Goal: Task Accomplishment & Management: Complete application form

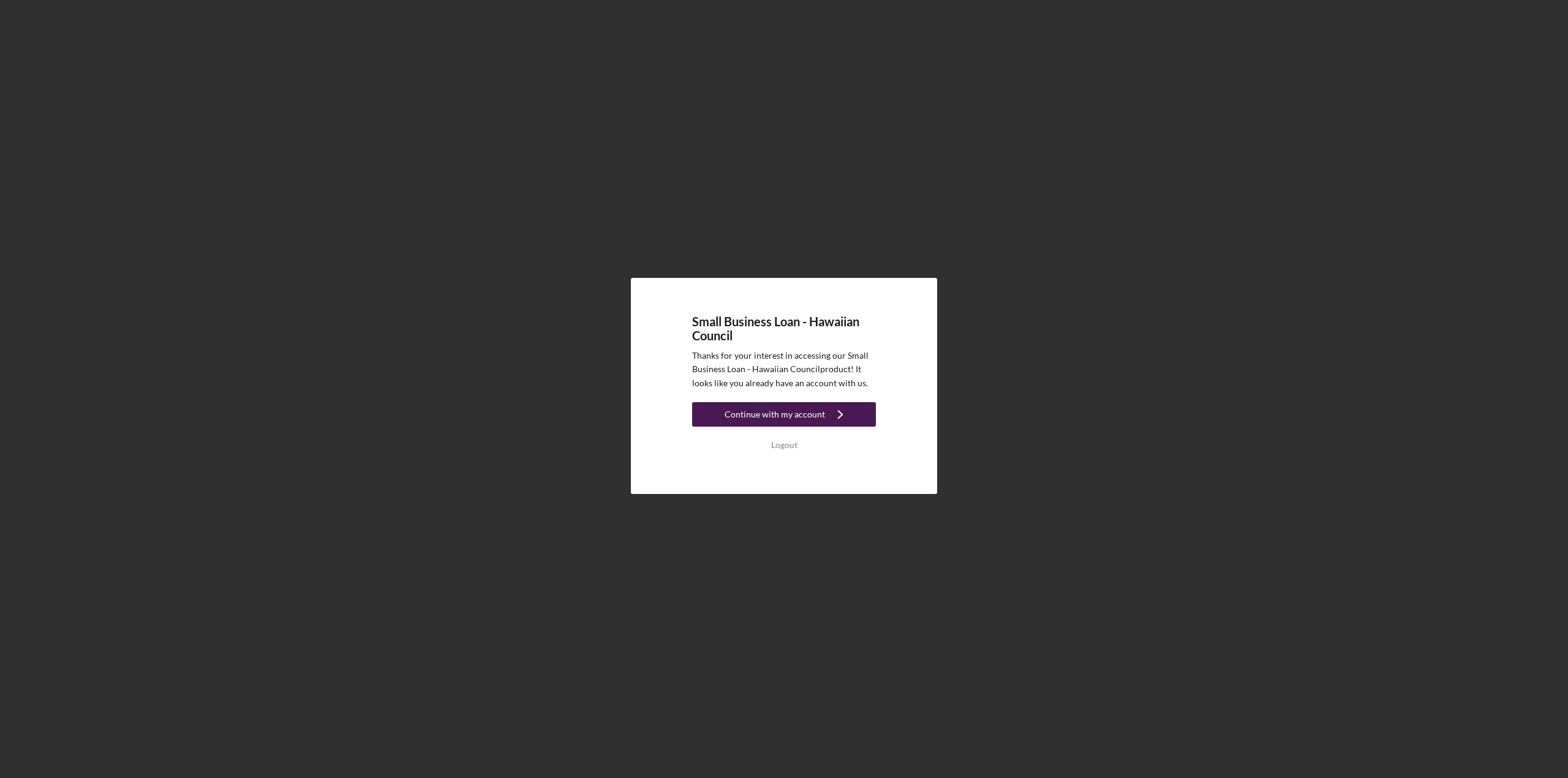
click at [755, 423] on div "Continue with my account" at bounding box center [774, 414] width 100 height 24
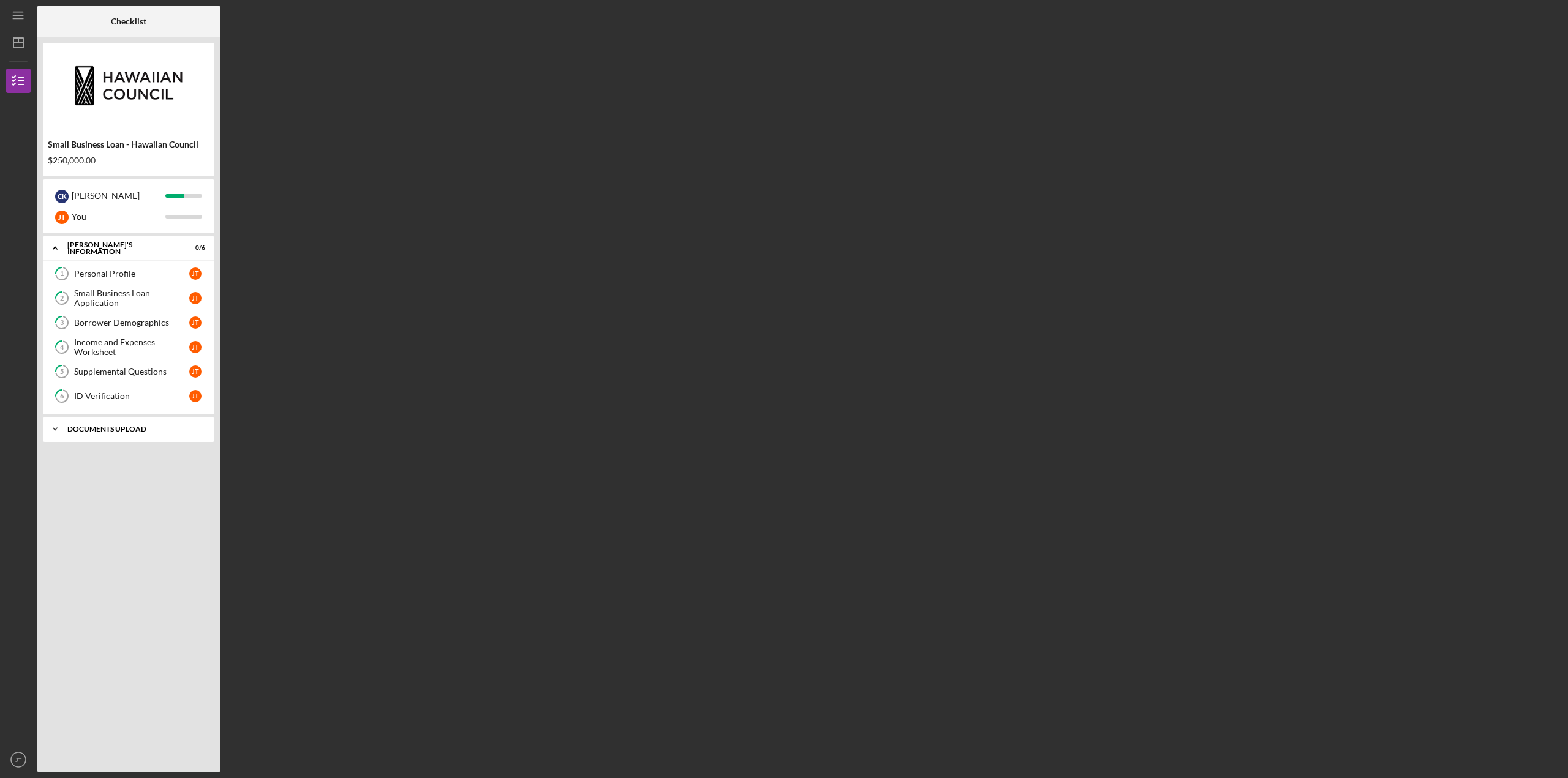
click at [115, 433] on div "Icon/Expander DOCUMENTS UPLOAD 0 / 2" at bounding box center [128, 429] width 172 height 24
click at [144, 375] on link "5 Supplemental Questions [PERSON_NAME]" at bounding box center [128, 371] width 159 height 24
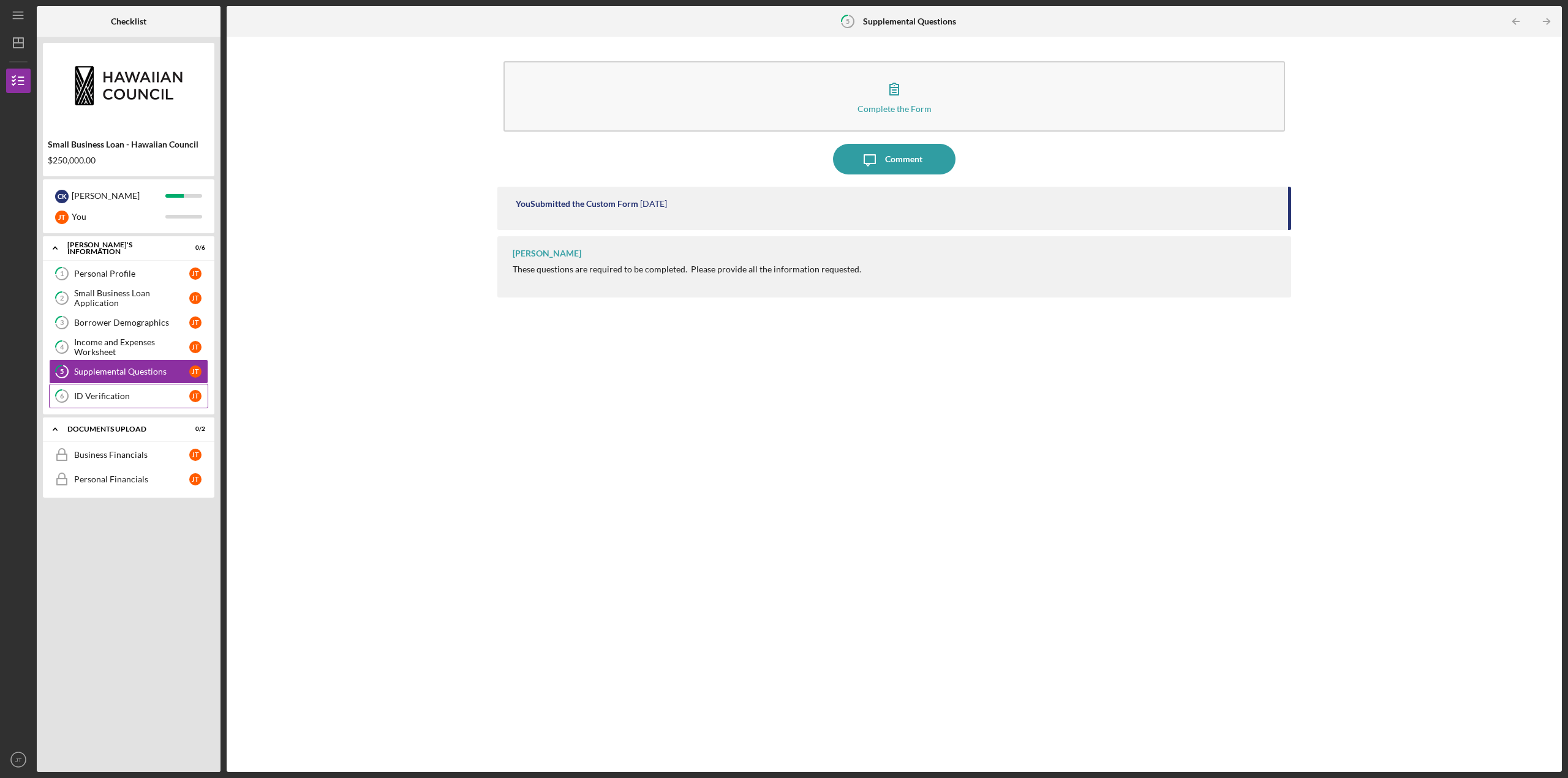
click at [143, 386] on link "6 ID Verification J T" at bounding box center [128, 396] width 159 height 24
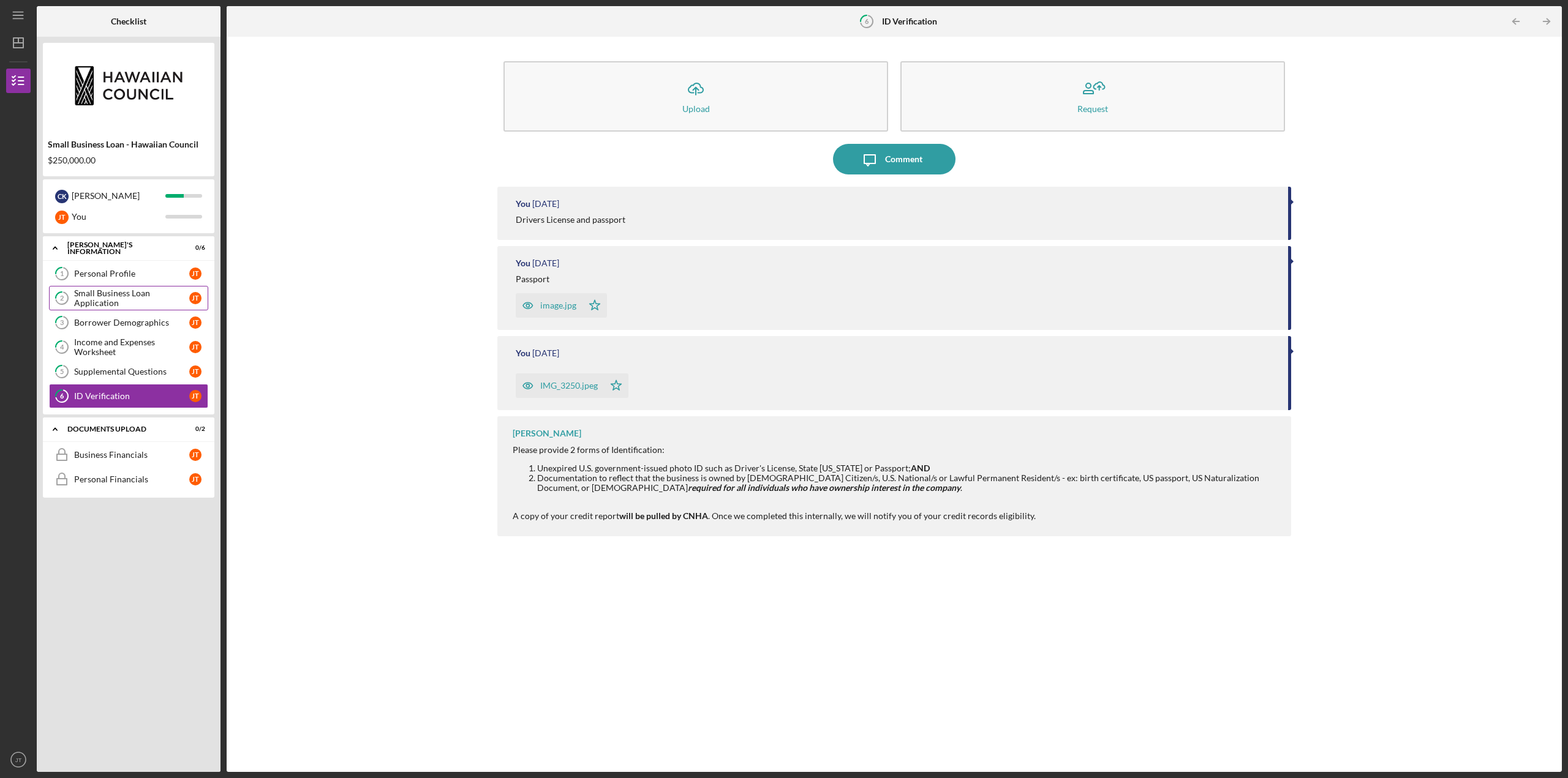
click at [133, 288] on div "Small Business Loan Application" at bounding box center [131, 298] width 115 height 20
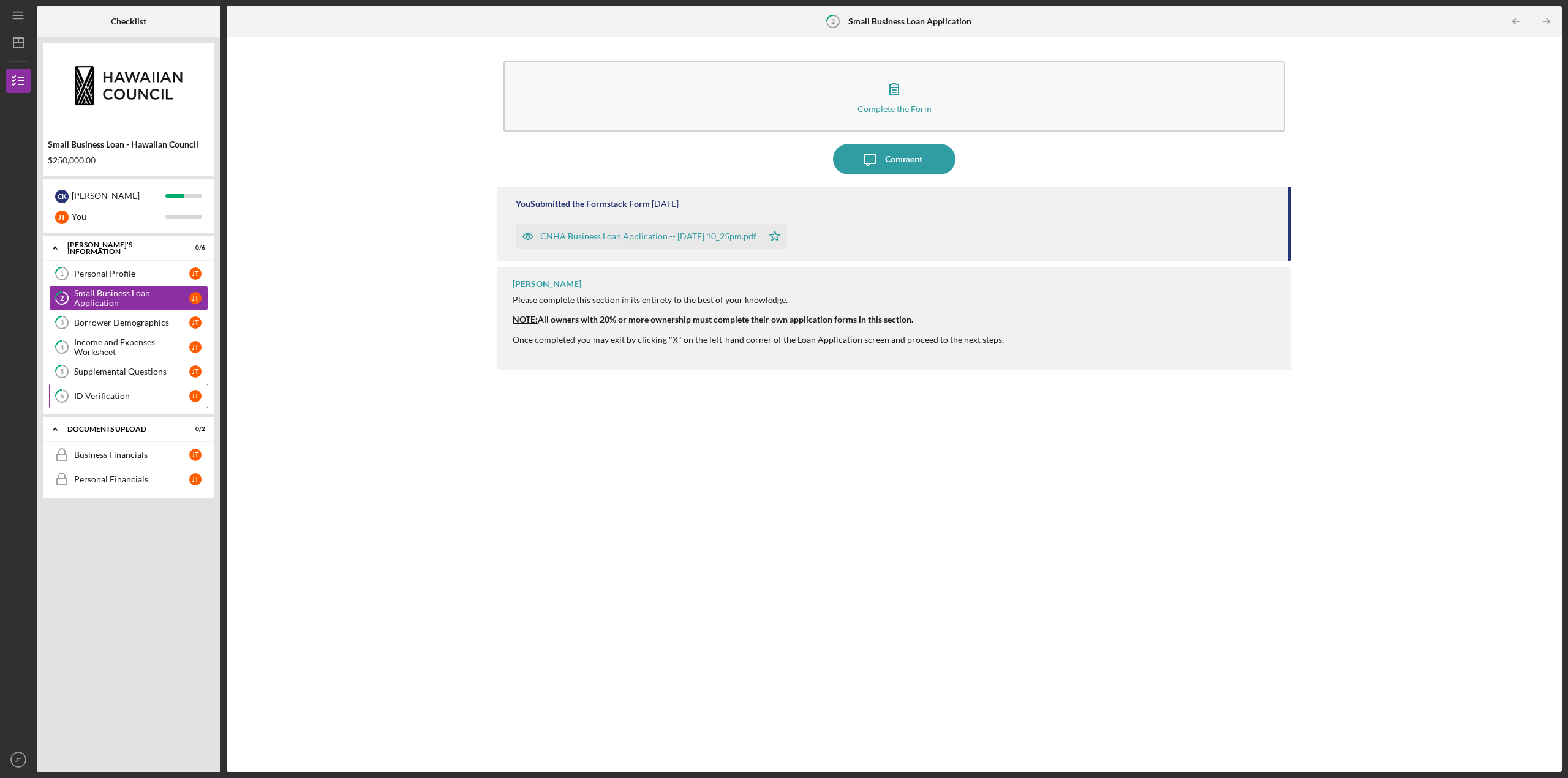
click at [131, 395] on div "ID Verification" at bounding box center [131, 396] width 115 height 10
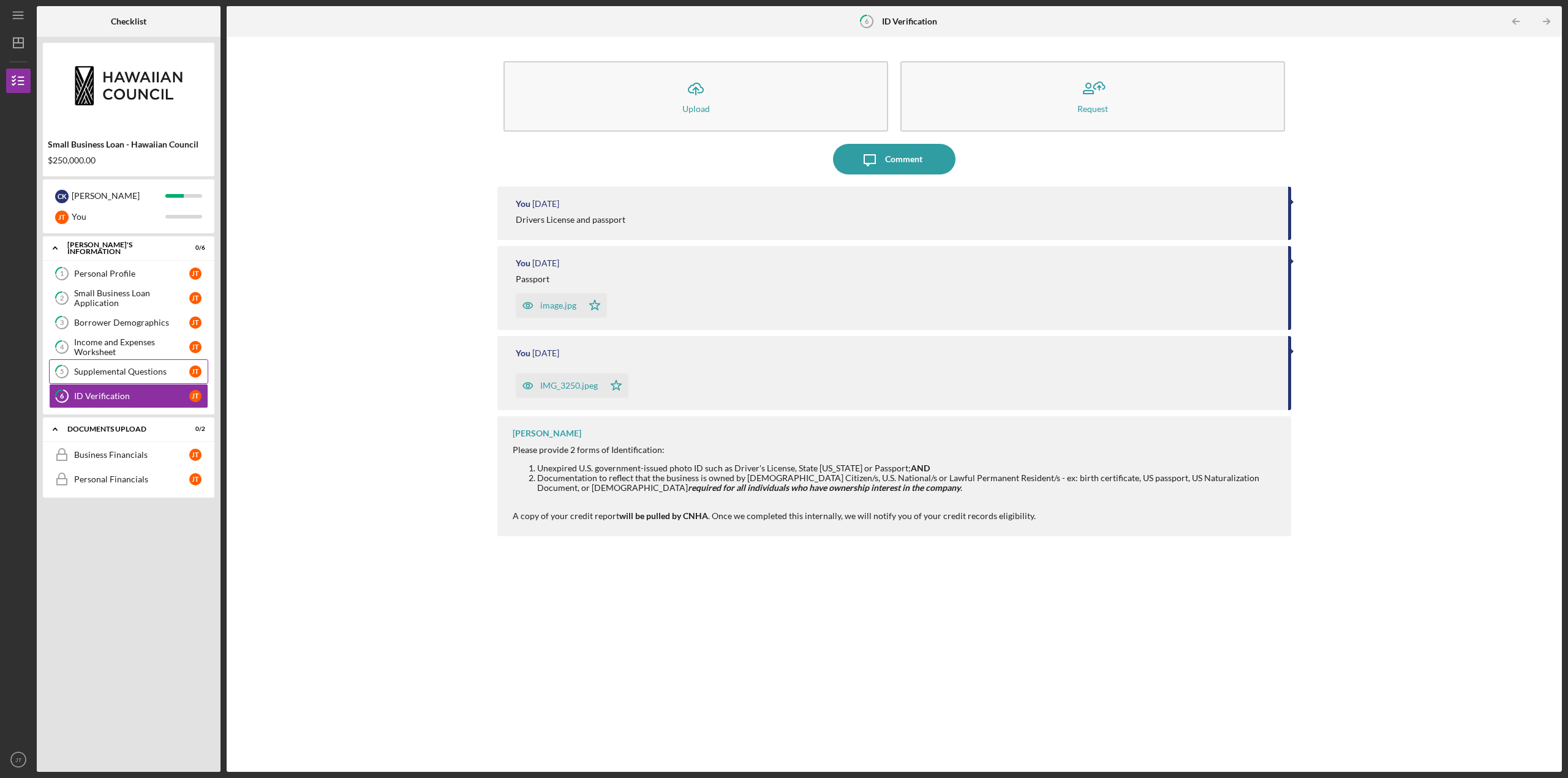
click at [139, 367] on div "Supplemental Questions" at bounding box center [131, 371] width 115 height 10
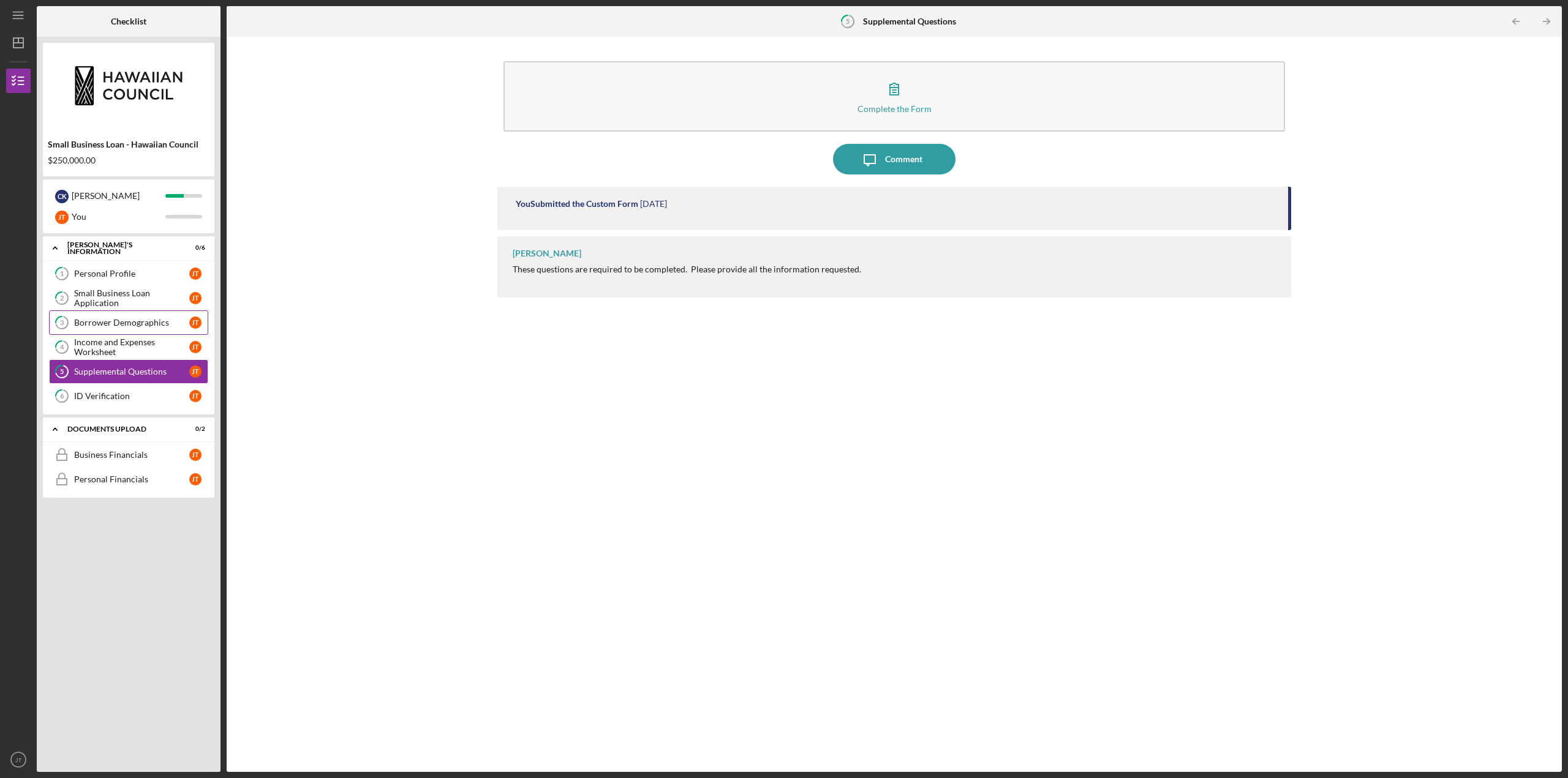
click at [139, 331] on link "3 Borrower Demographics J T" at bounding box center [128, 322] width 159 height 24
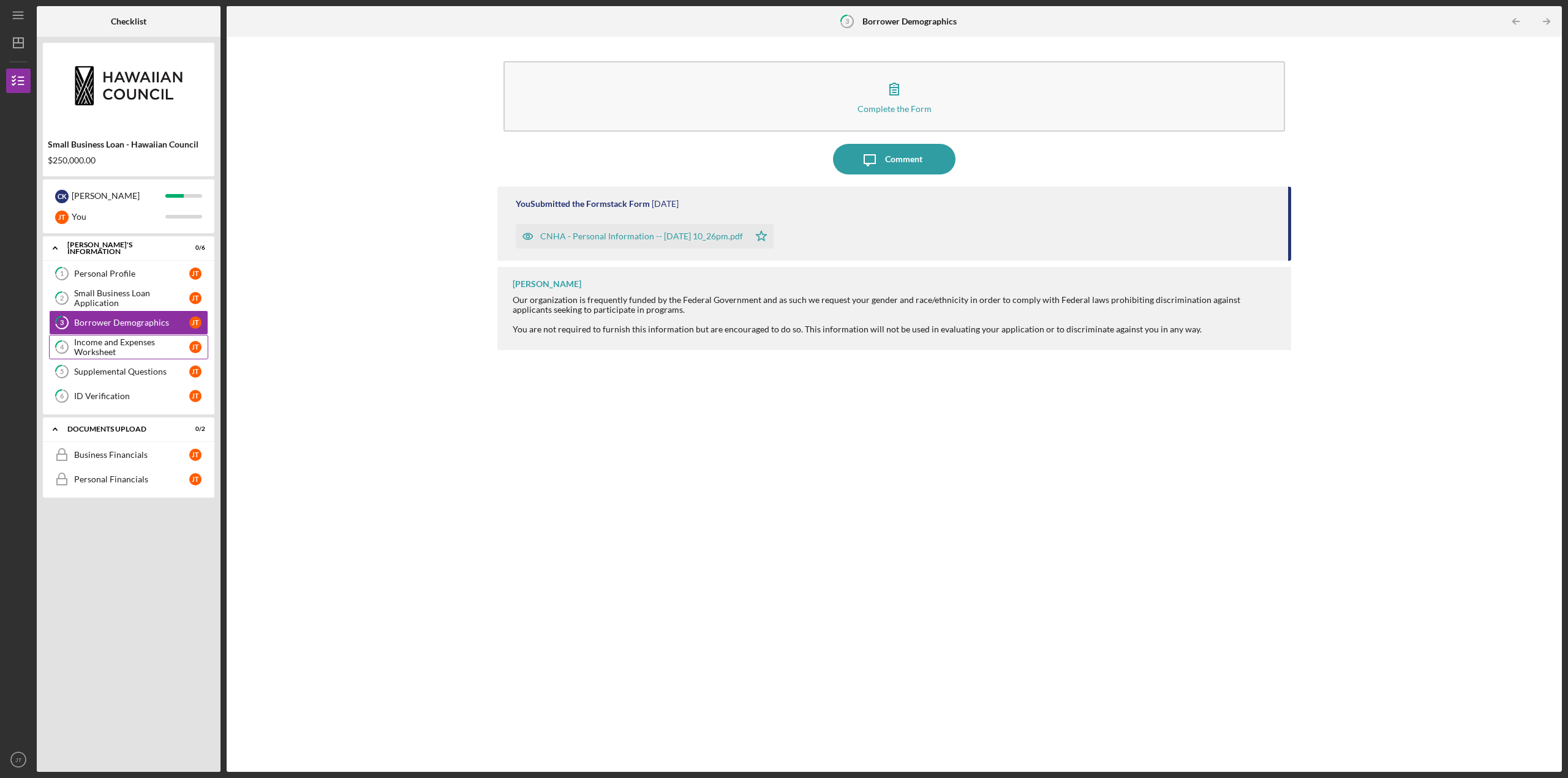
click at [139, 345] on div "Income and Expenses Worksheet" at bounding box center [131, 347] width 115 height 20
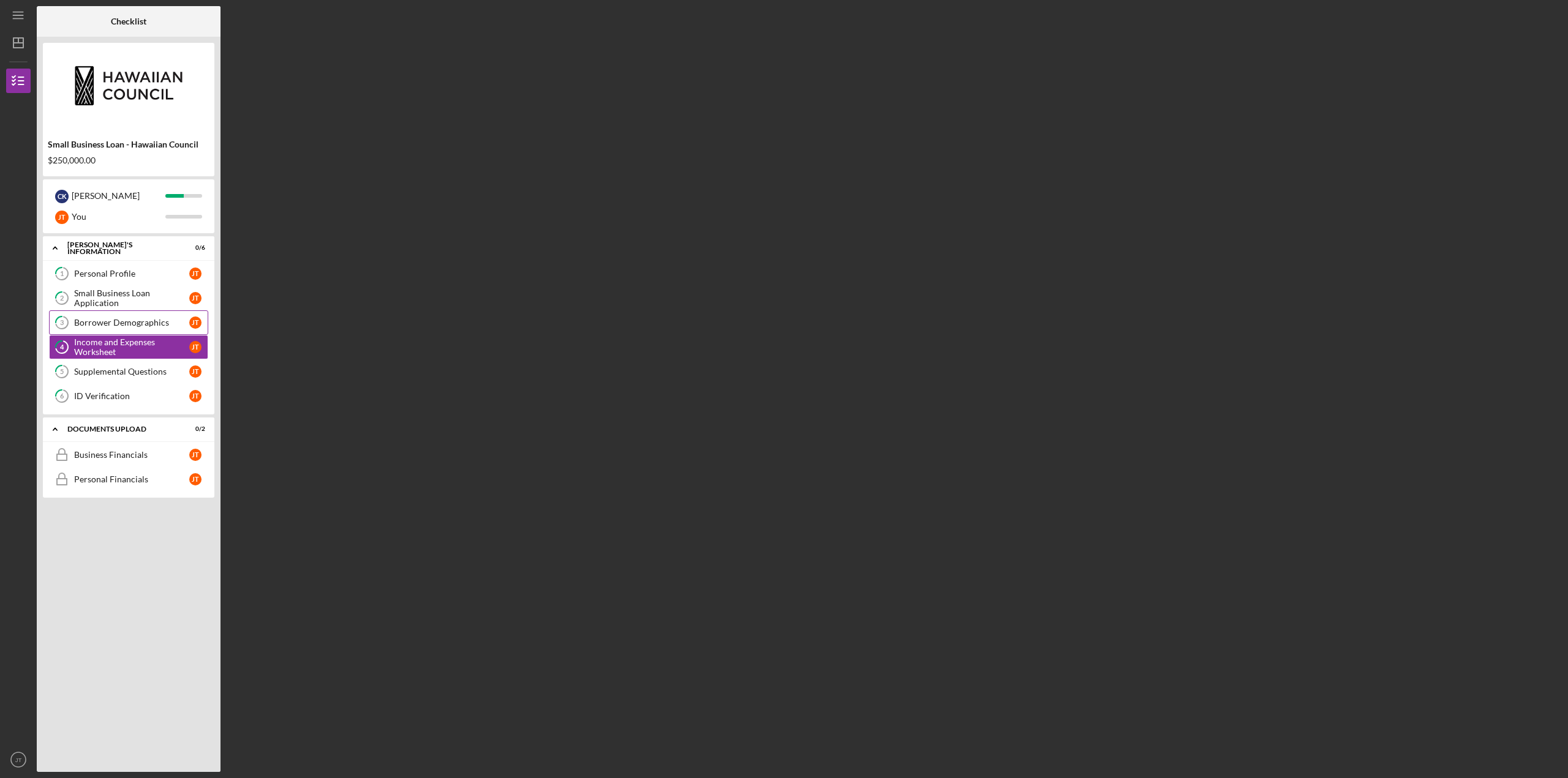
click at [144, 324] on div "Borrower Demographics" at bounding box center [131, 322] width 115 height 10
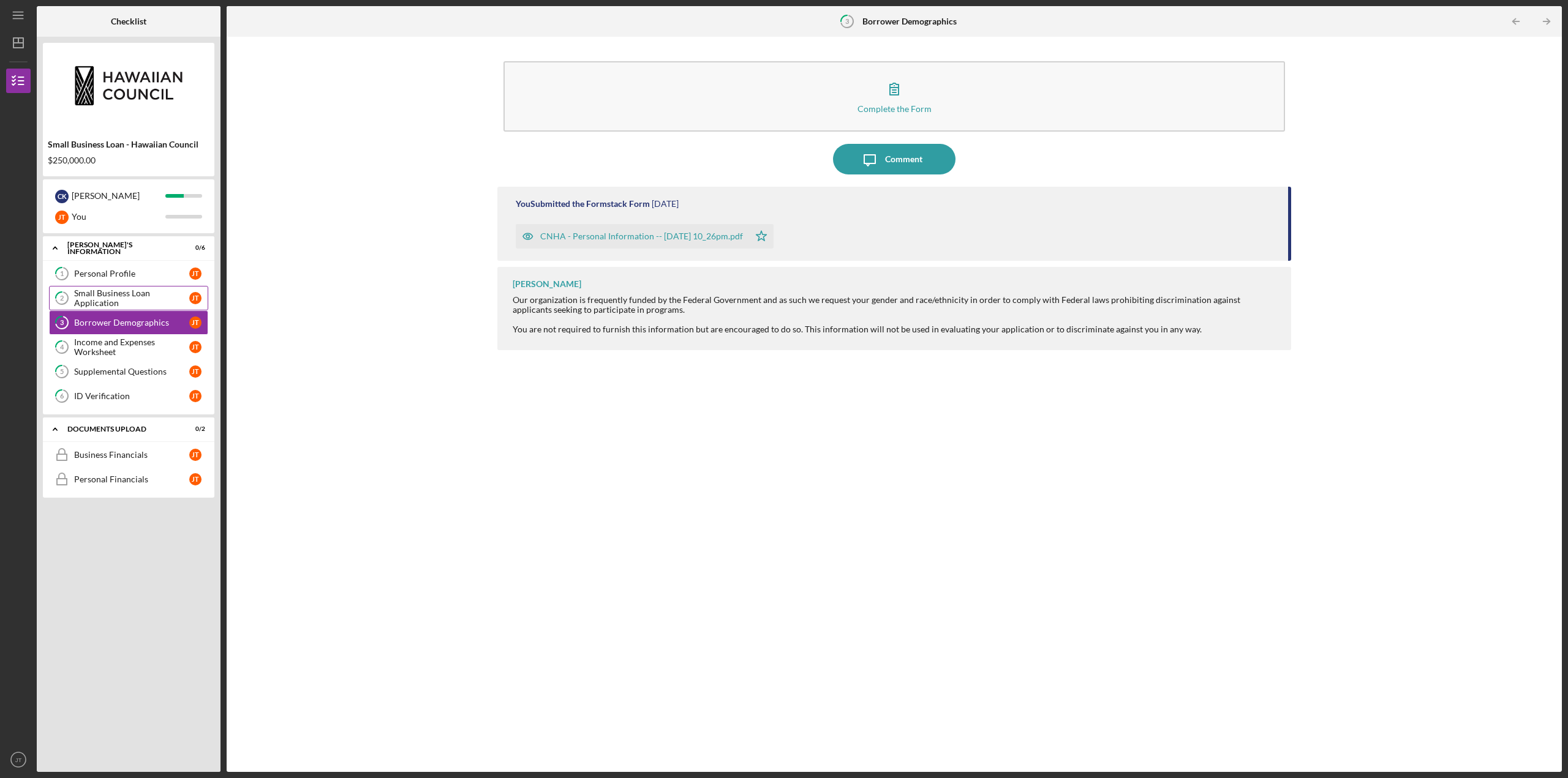
click at [143, 302] on div "Small Business Loan Application" at bounding box center [131, 298] width 115 height 20
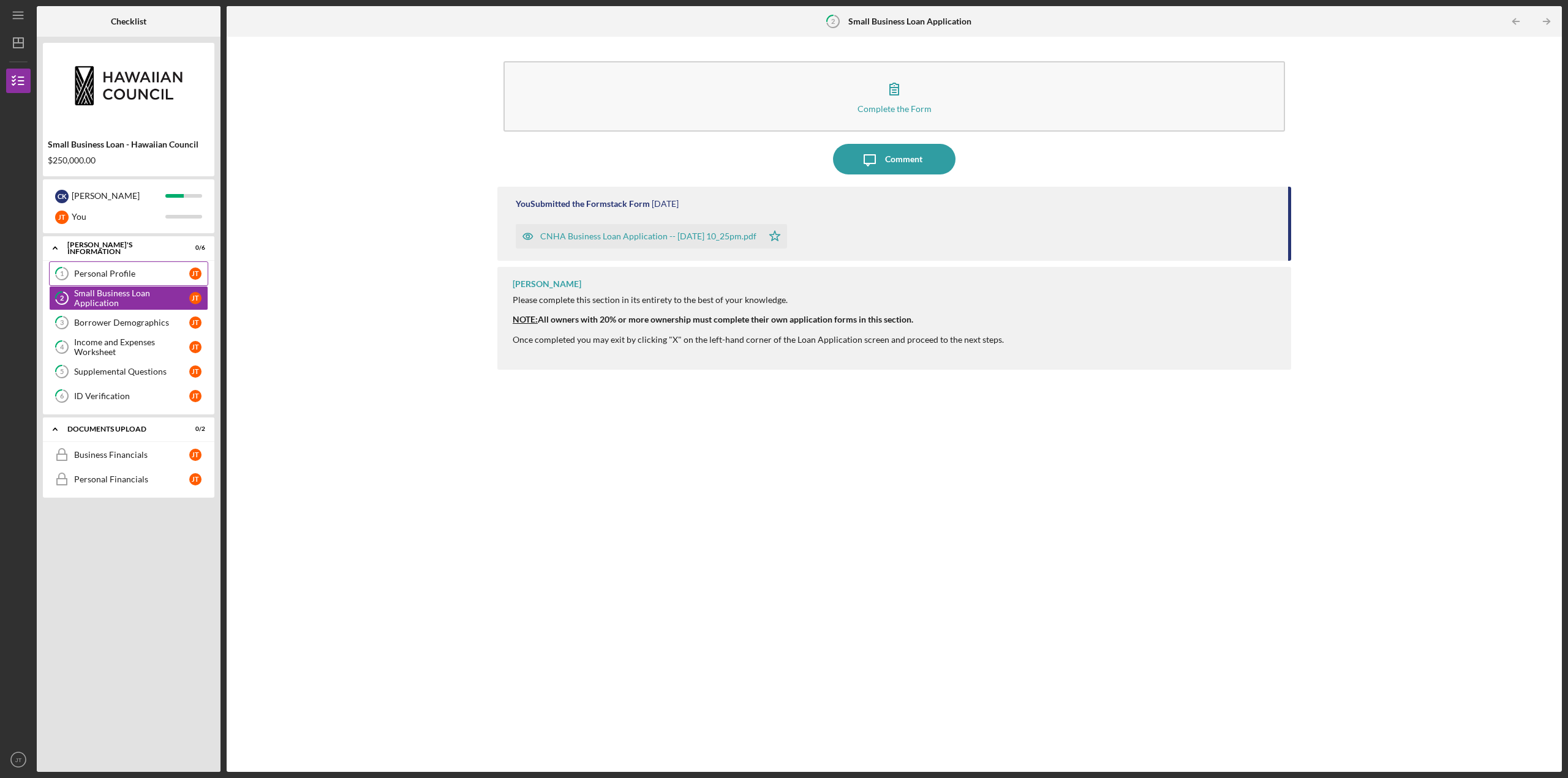
click at [146, 276] on div "Personal Profile" at bounding box center [131, 274] width 115 height 10
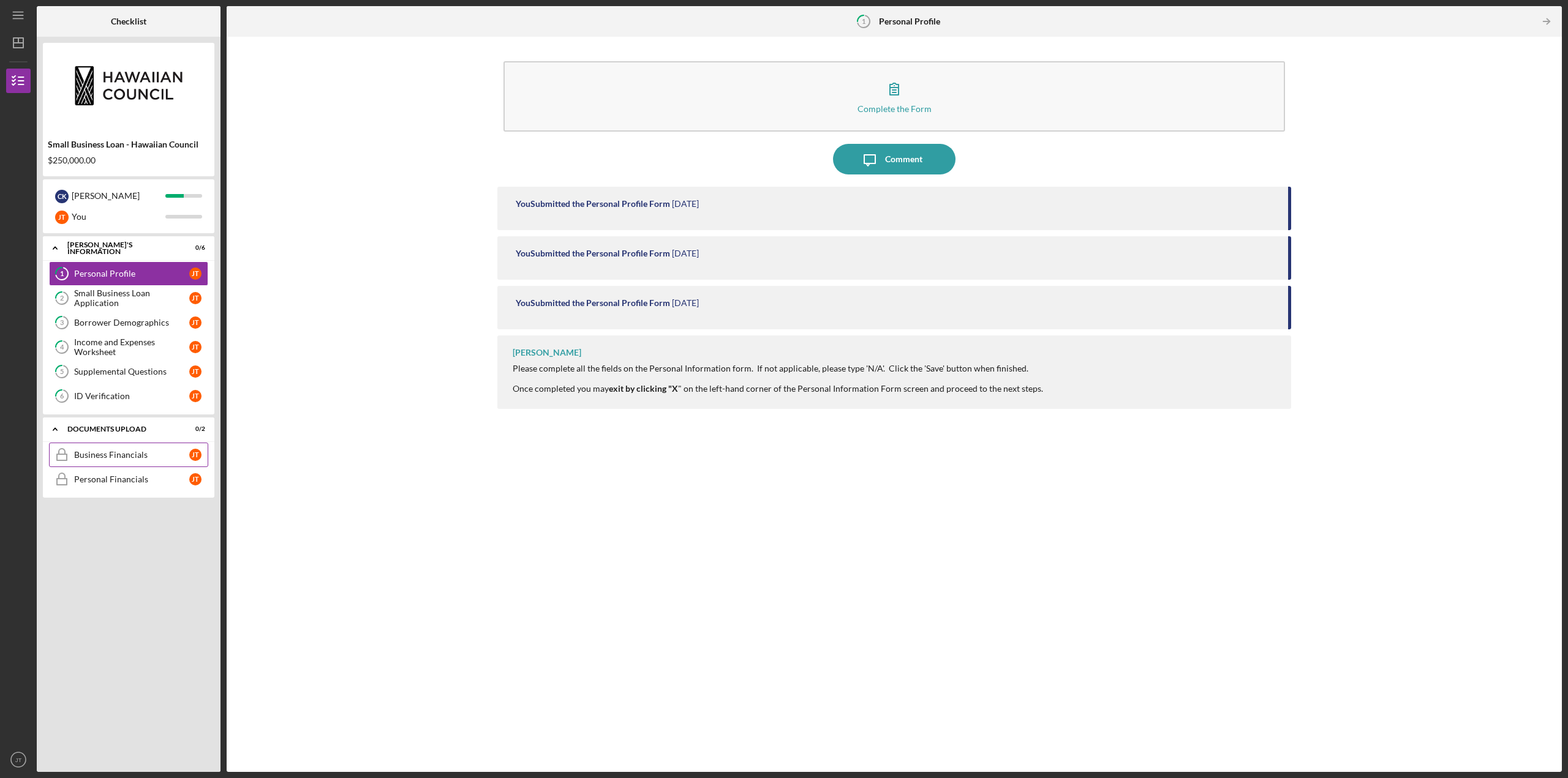
click at [136, 451] on div "Business Financials" at bounding box center [131, 455] width 115 height 10
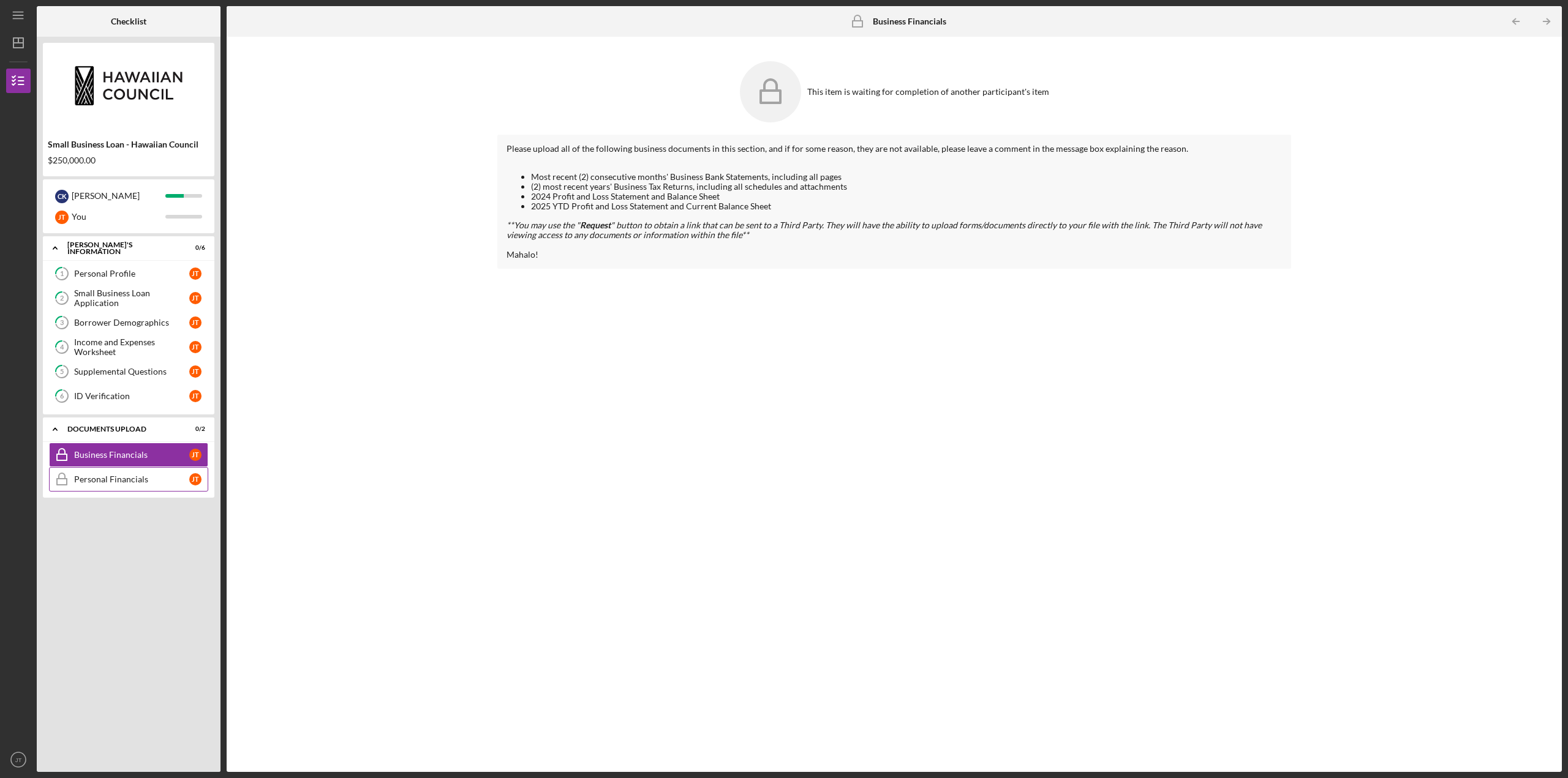
click at [133, 480] on div "Personal Financials" at bounding box center [131, 479] width 115 height 10
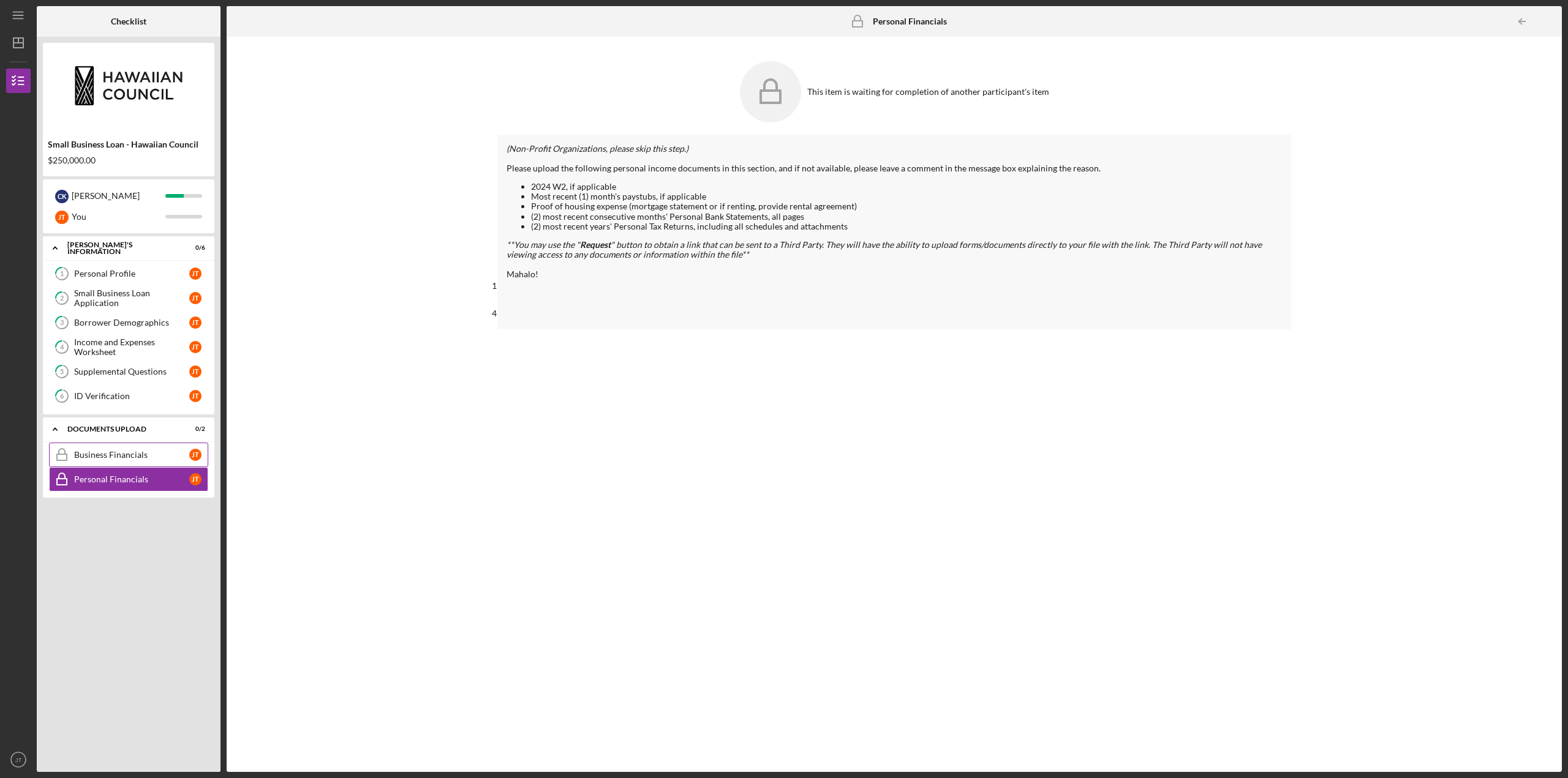
click at [150, 444] on link "Business Financials Business Financials J T" at bounding box center [128, 455] width 159 height 24
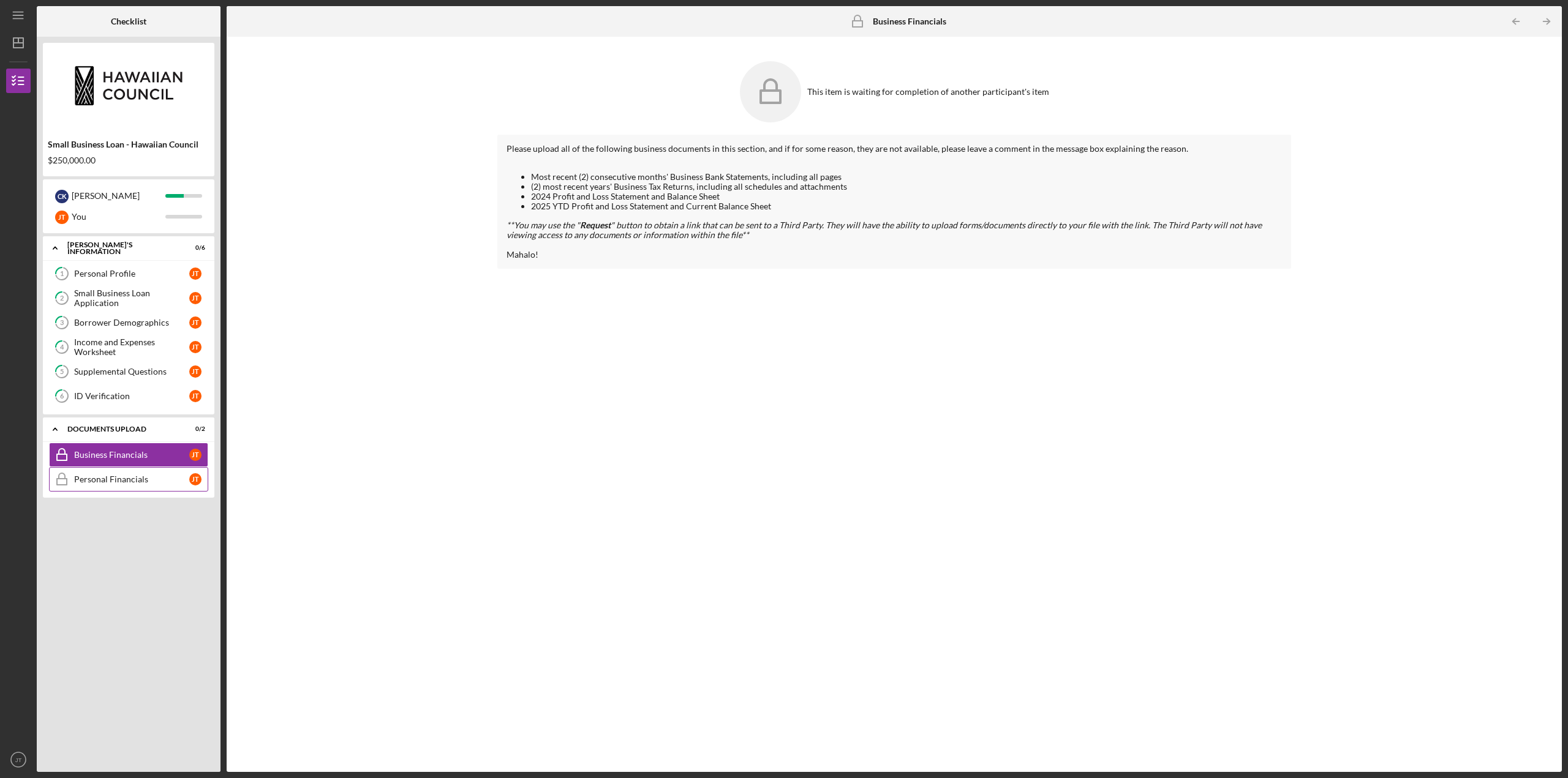
click at [141, 474] on div "Personal Financials" at bounding box center [131, 479] width 115 height 10
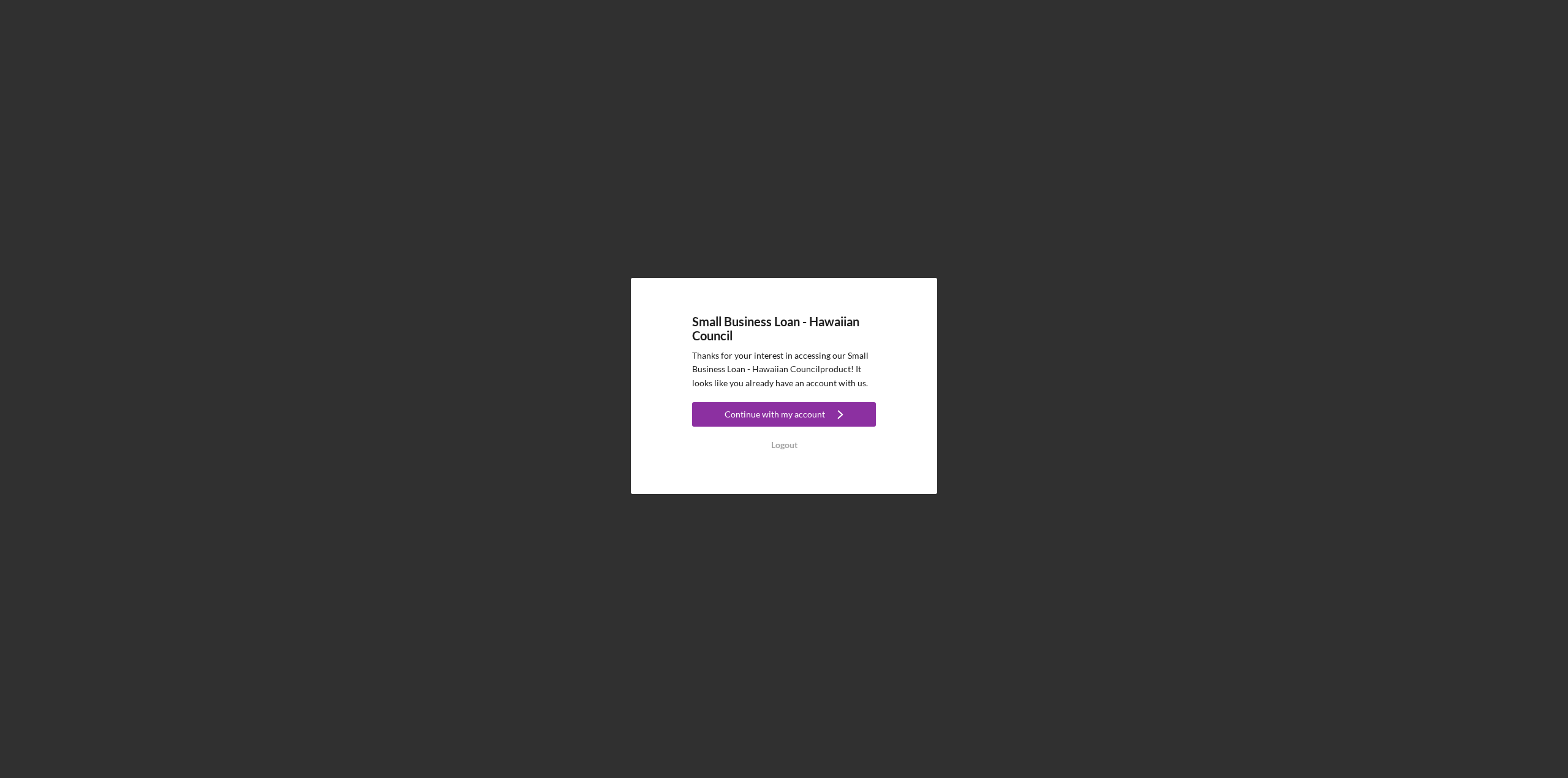
click at [425, 496] on div "Small Business Loan - Hawaiian Council Thanks for your interest in accessing ou…" at bounding box center [783, 386] width 1556 height 772
drag, startPoint x: 783, startPoint y: 422, endPoint x: 711, endPoint y: 412, distance: 72.7
click at [783, 422] on div "Continue with my account" at bounding box center [774, 414] width 100 height 24
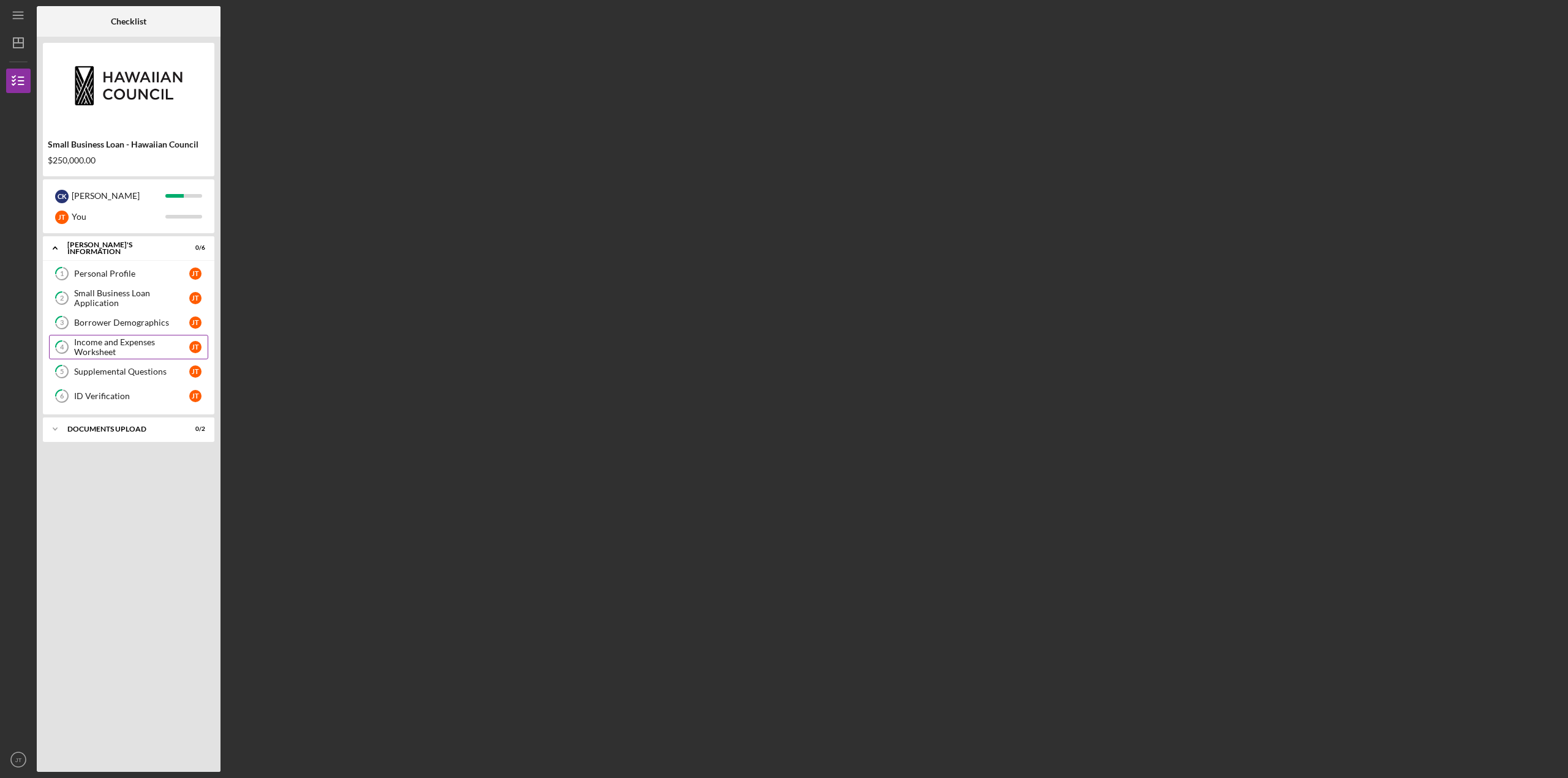
click at [109, 345] on div "Income and Expenses Worksheet" at bounding box center [131, 347] width 115 height 20
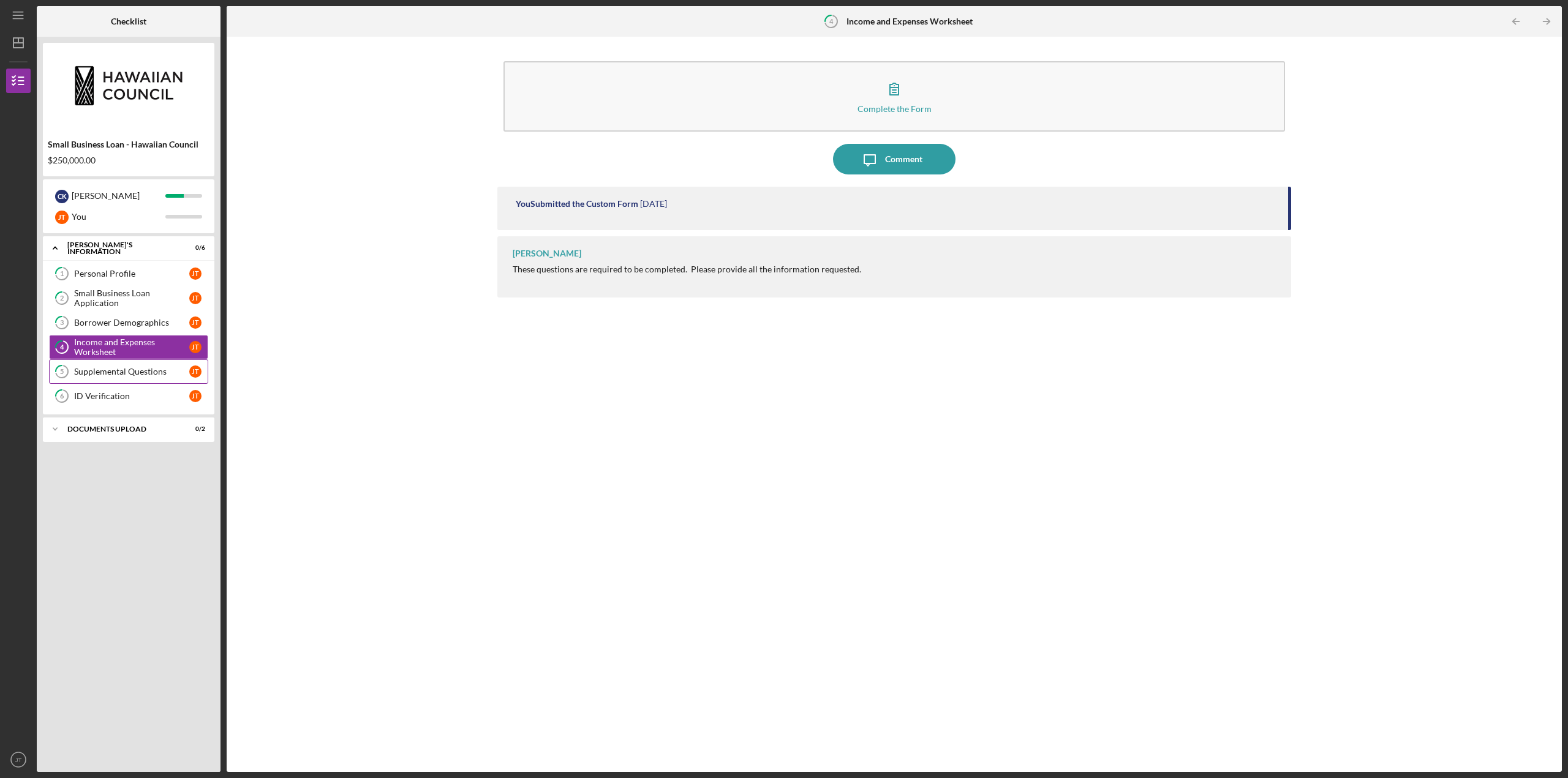
click at [117, 372] on div "Supplemental Questions" at bounding box center [131, 371] width 115 height 10
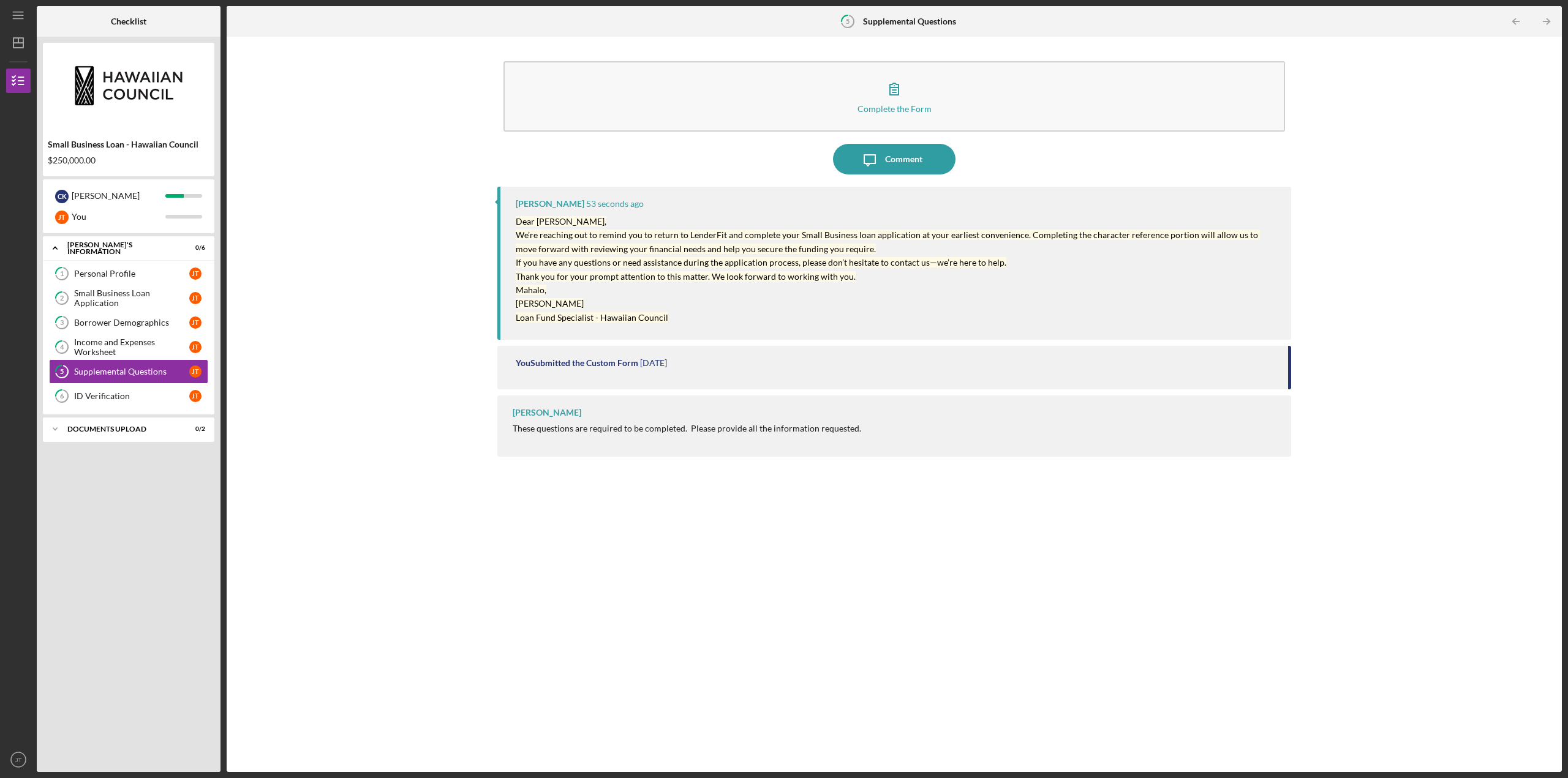
click at [692, 284] on p "Mahalo," at bounding box center [897, 290] width 763 height 13
click at [289, 548] on div "Complete the Form Form Icon/Message Comment [PERSON_NAME] 1 minute ago Dear [PE…" at bounding box center [894, 404] width 1323 height 723
